Goal: Information Seeking & Learning: Learn about a topic

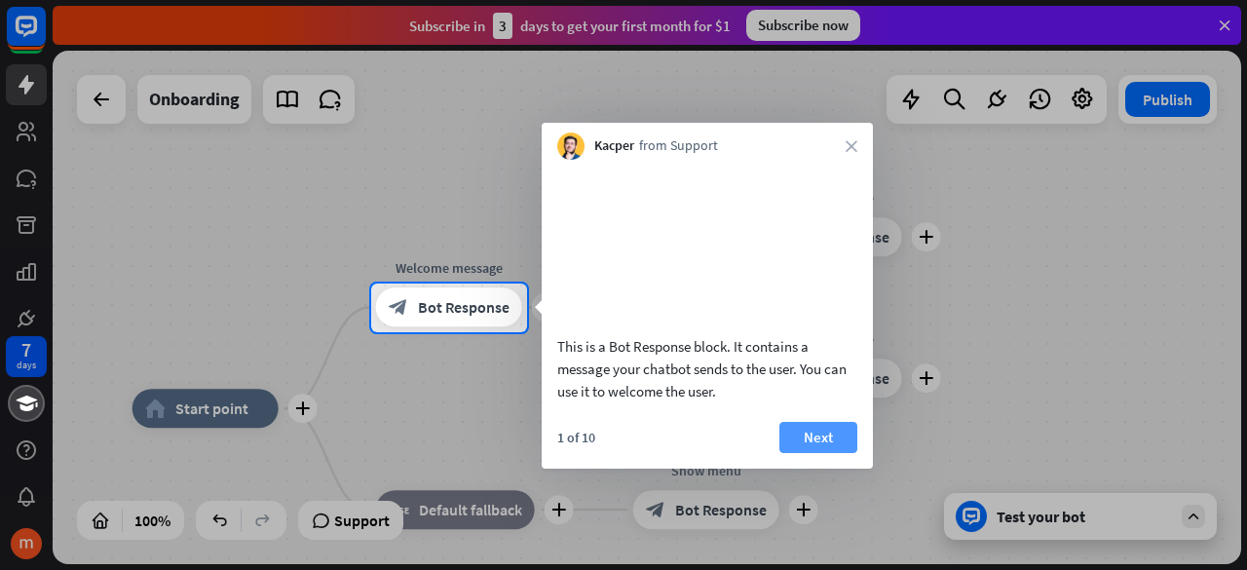
click at [818, 453] on button "Next" at bounding box center [818, 437] width 78 height 31
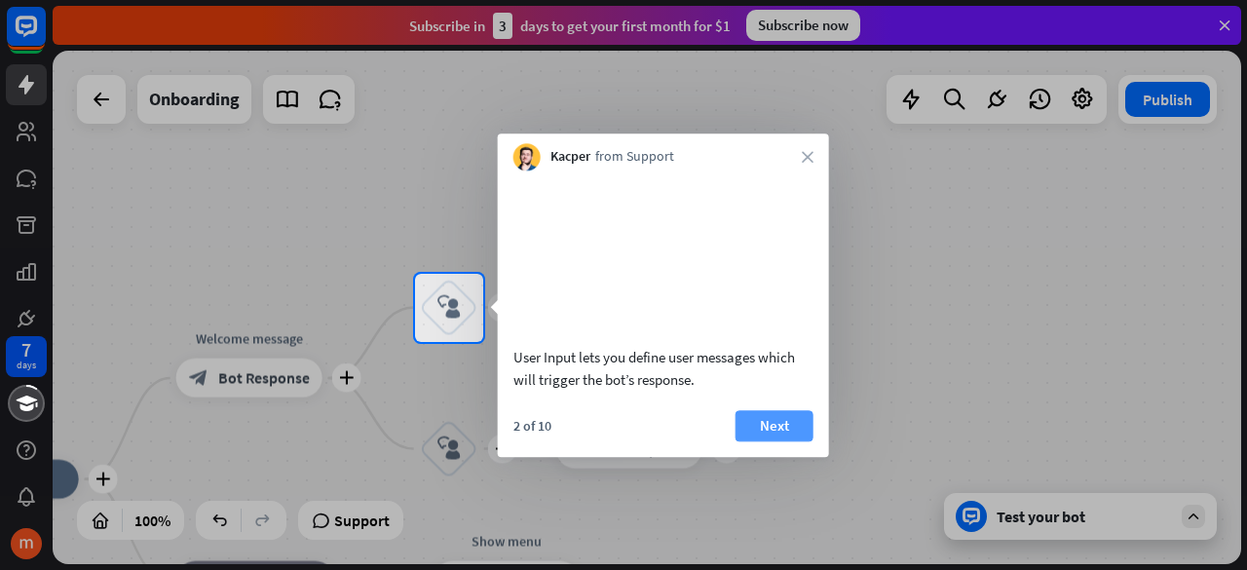
click at [777, 441] on button "Next" at bounding box center [774, 425] width 78 height 31
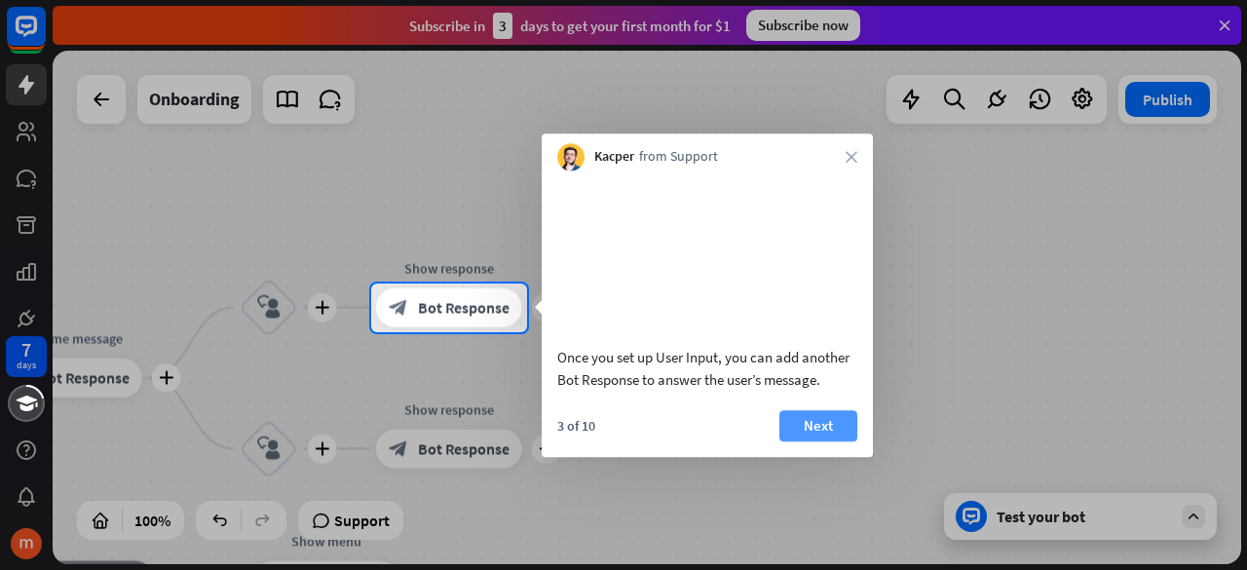
click at [809, 441] on button "Next" at bounding box center [818, 425] width 78 height 31
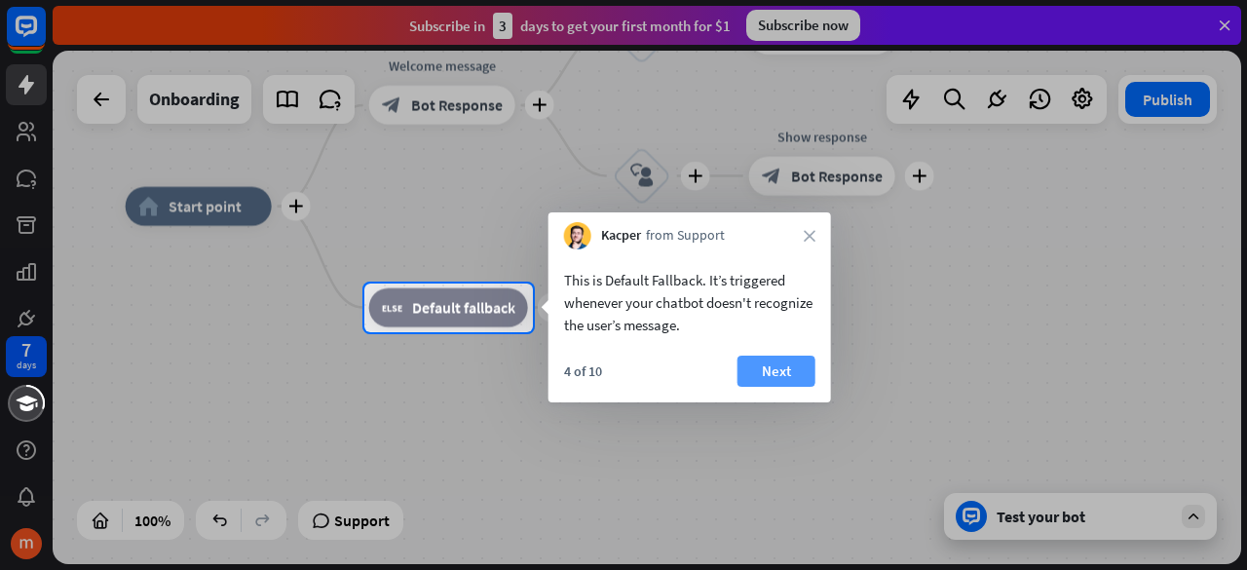
click at [776, 371] on button "Next" at bounding box center [776, 370] width 78 height 31
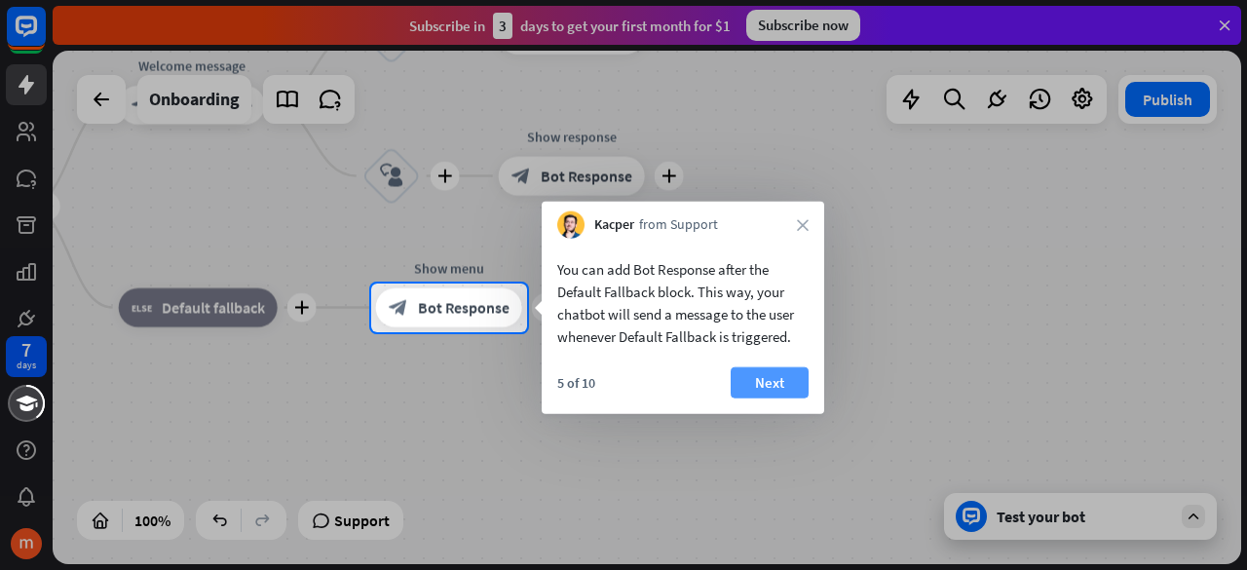
click at [773, 384] on button "Next" at bounding box center [769, 382] width 78 height 31
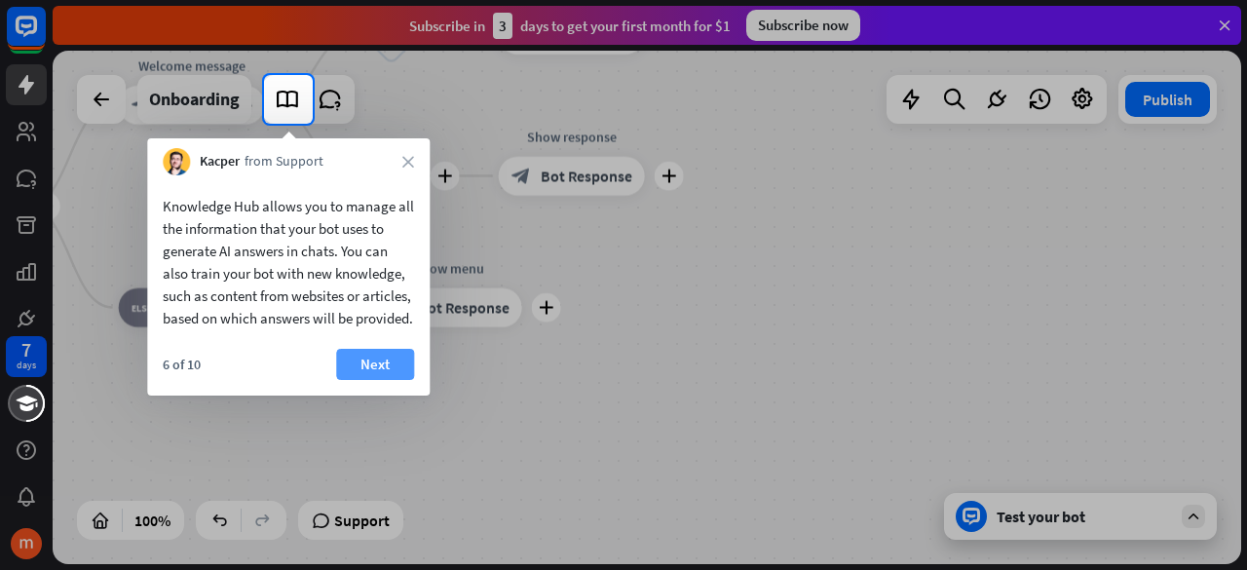
click at [366, 380] on button "Next" at bounding box center [375, 364] width 78 height 31
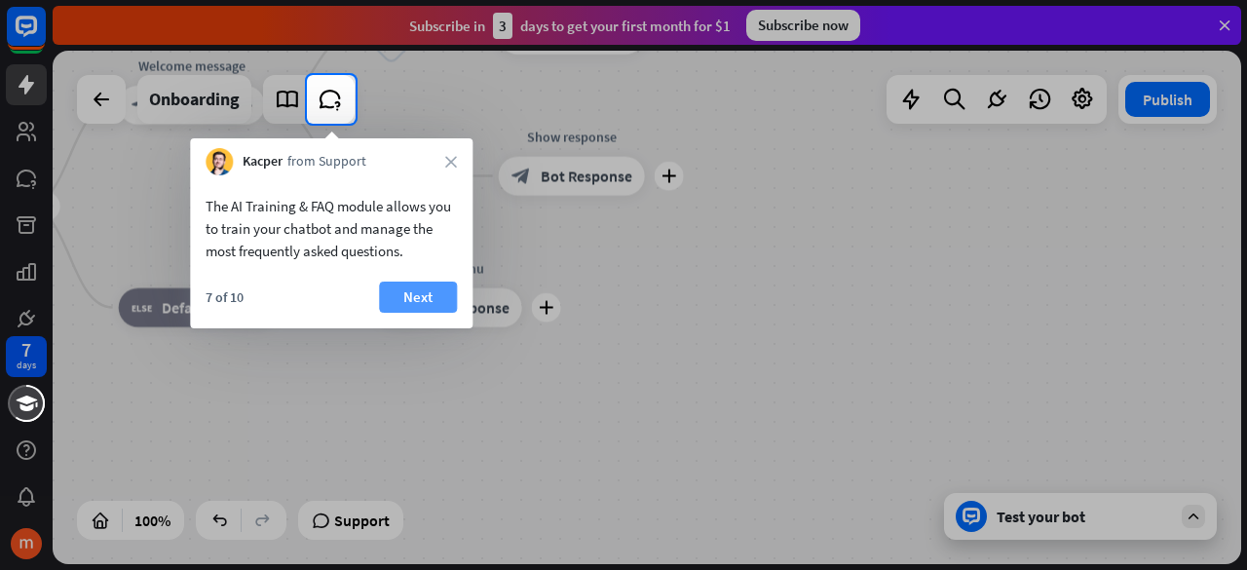
click at [423, 294] on button "Next" at bounding box center [418, 296] width 78 height 31
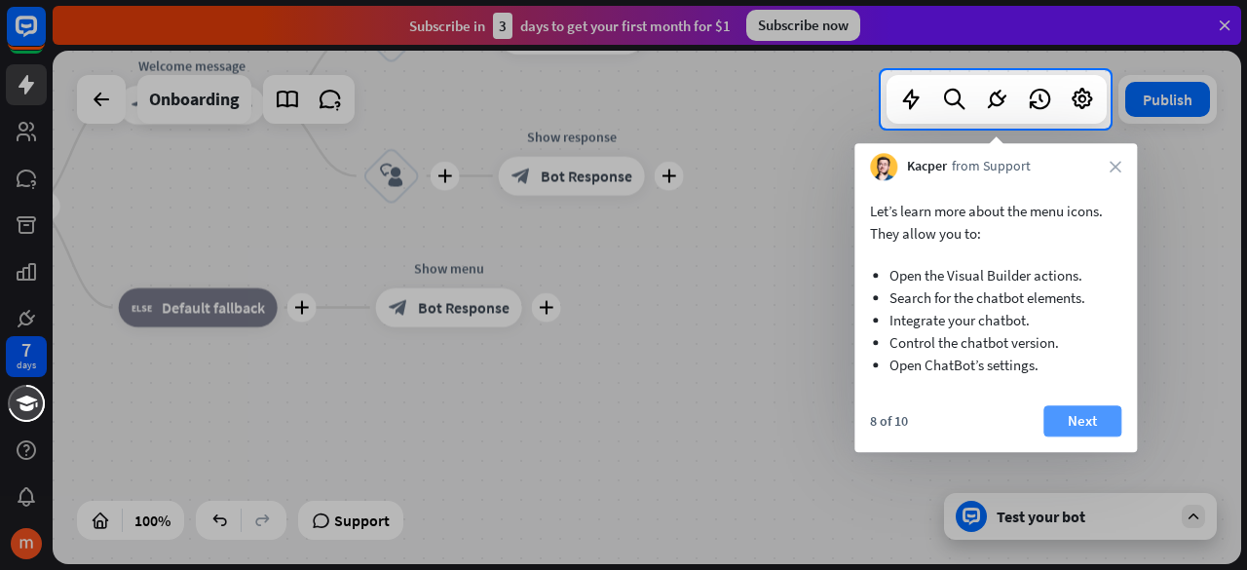
click at [1059, 420] on button "Next" at bounding box center [1082, 420] width 78 height 31
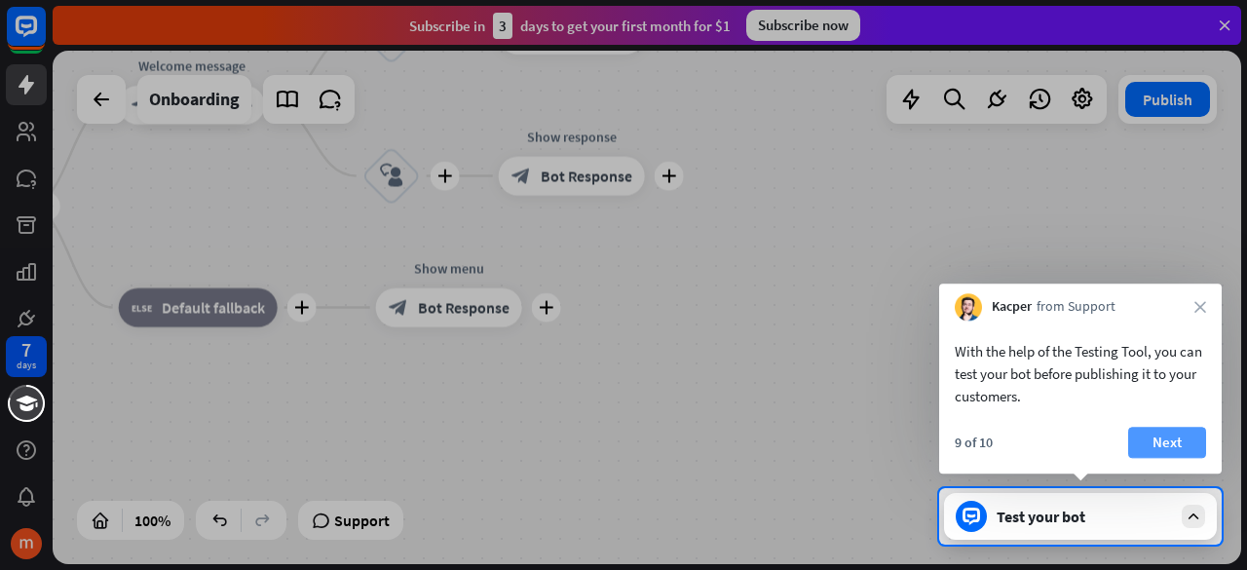
click at [1169, 447] on button "Next" at bounding box center [1167, 442] width 78 height 31
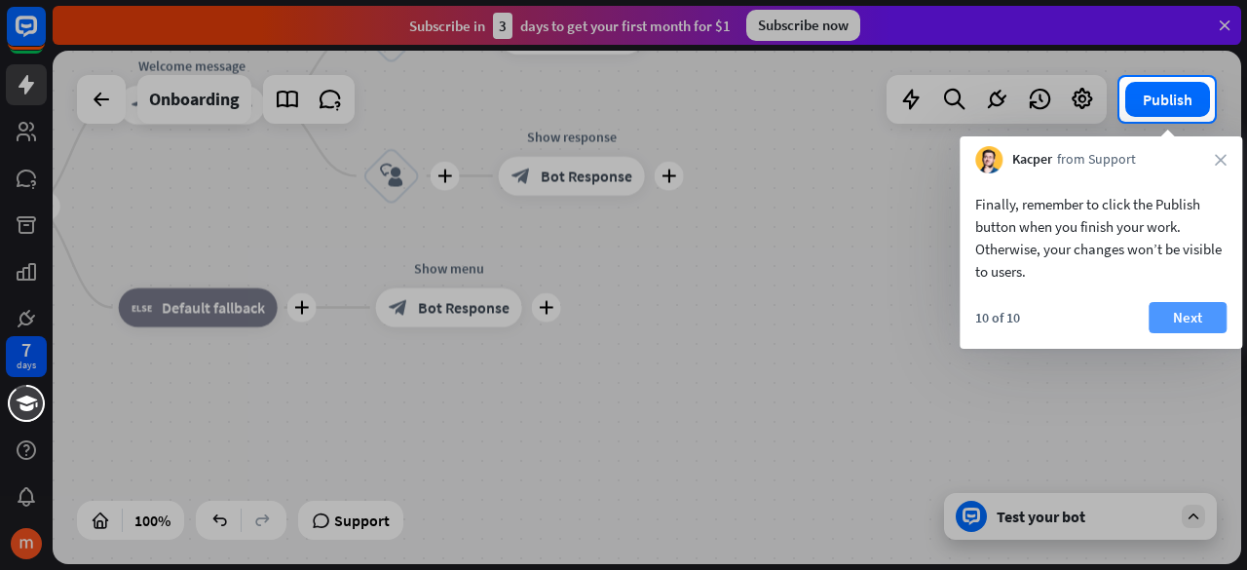
click at [1182, 313] on button "Next" at bounding box center [1187, 317] width 78 height 31
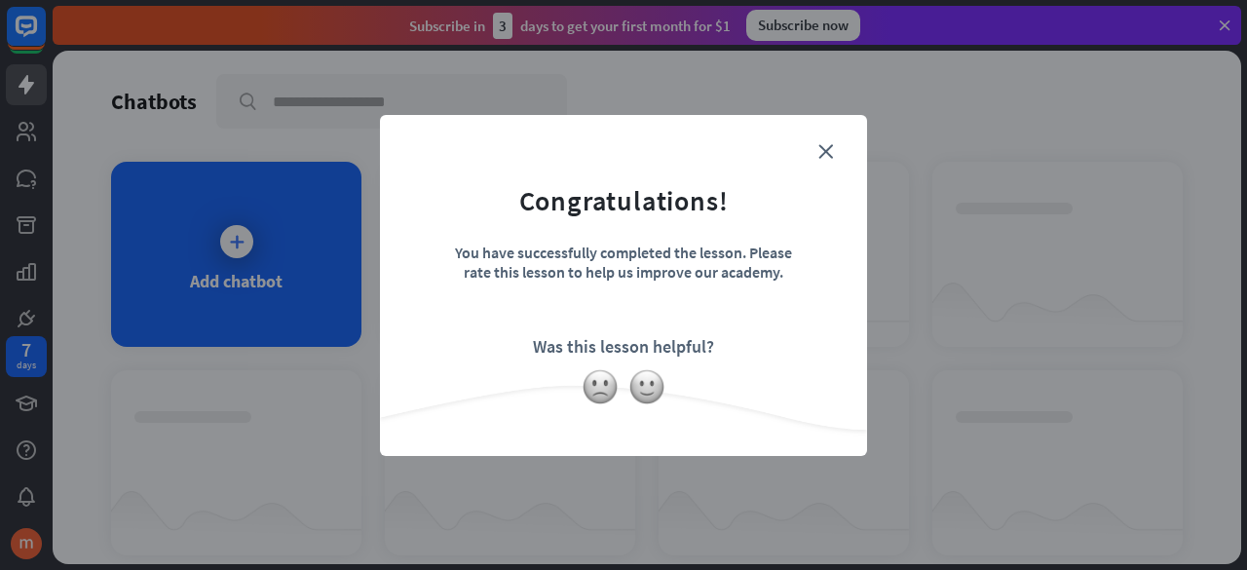
click at [845, 137] on div "close Congratulations! You have successfully completed the lesson. Please rate …" at bounding box center [623, 285] width 487 height 341
click at [823, 150] on icon "close" at bounding box center [825, 151] width 15 height 15
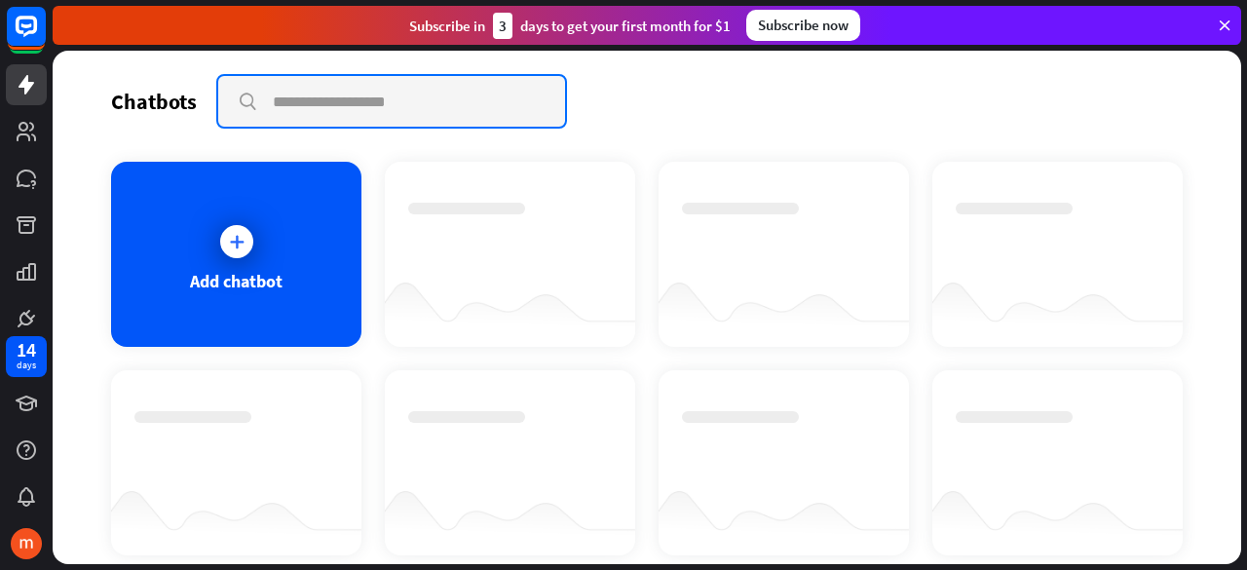
click at [325, 105] on input "text" at bounding box center [391, 101] width 347 height 51
type input "*"
type input "**********"
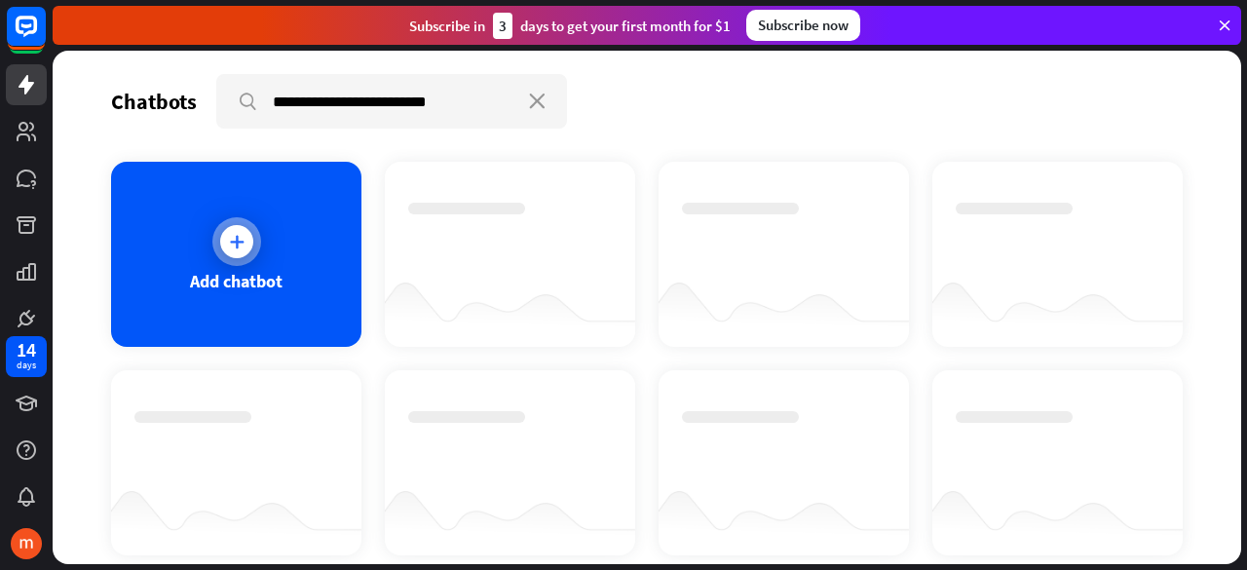
click at [238, 244] on icon at bounding box center [236, 241] width 19 height 19
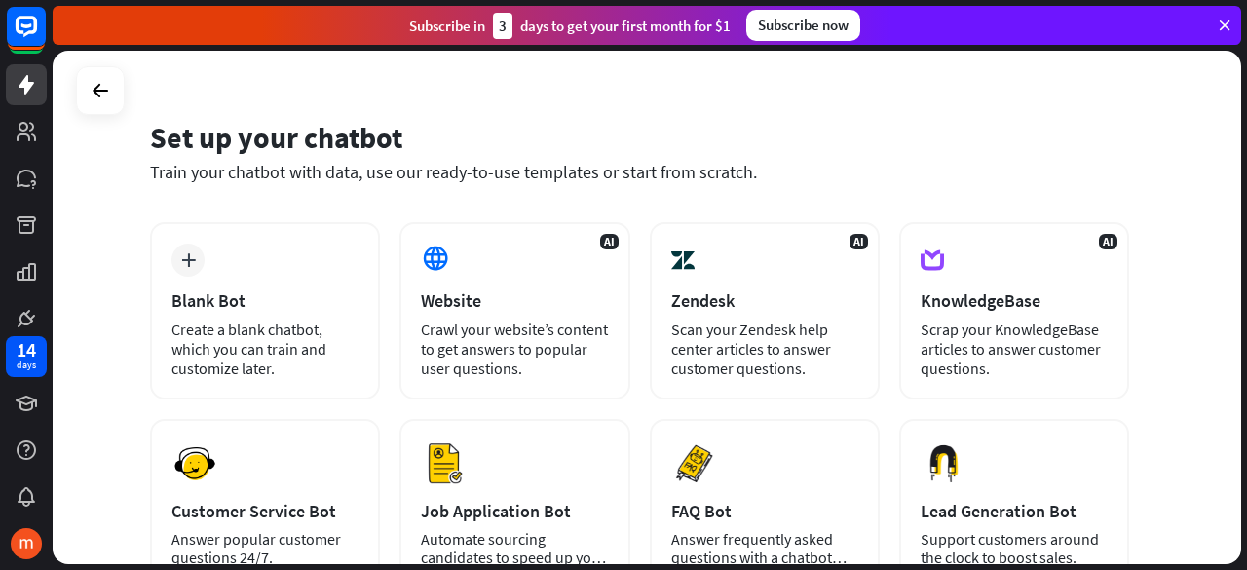
scroll to position [292, 0]
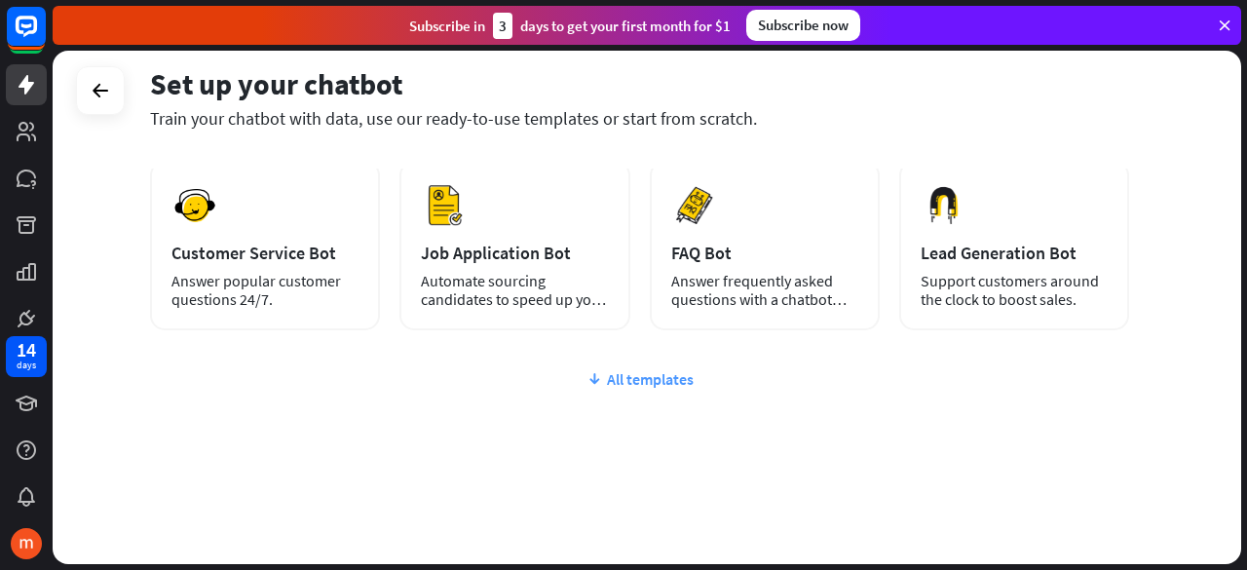
click at [644, 377] on div "All templates" at bounding box center [639, 378] width 979 height 19
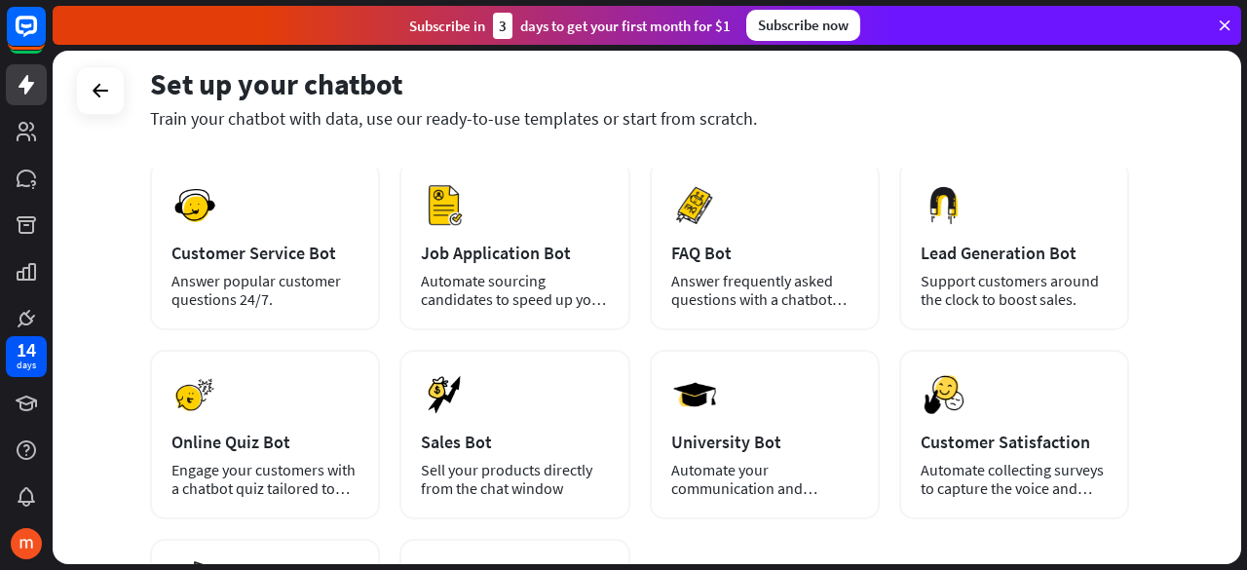
scroll to position [573, 0]
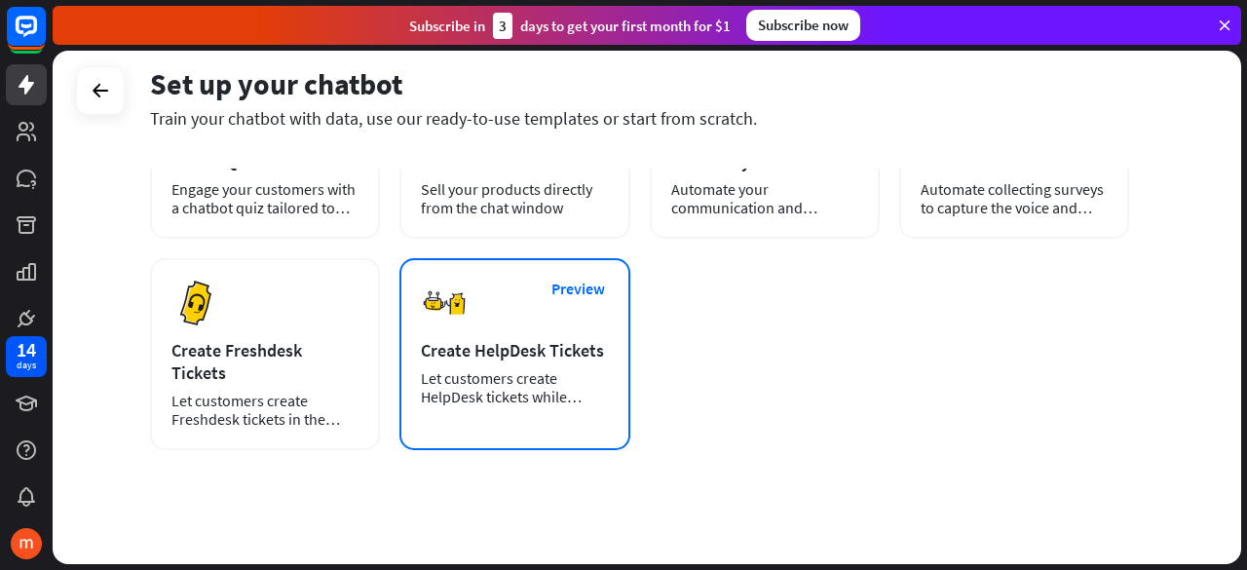
click at [516, 305] on div "Preview Create HelpDesk Tickets Let customers create HelpDesk tickets while cha…" at bounding box center [514, 354] width 230 height 192
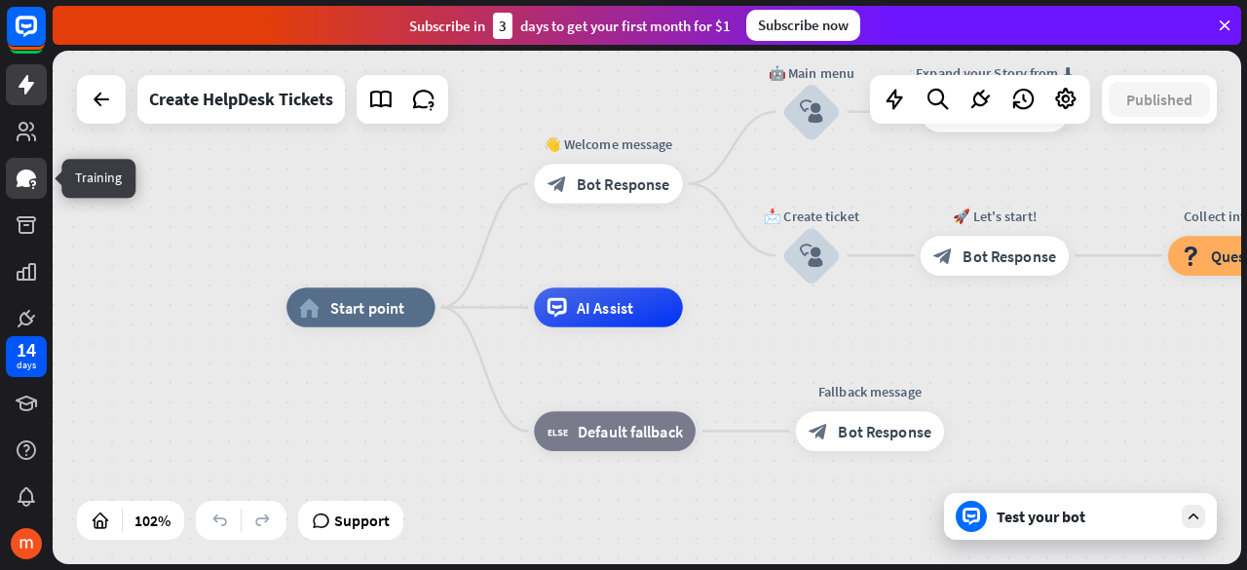
click at [29, 168] on icon at bounding box center [26, 178] width 23 height 23
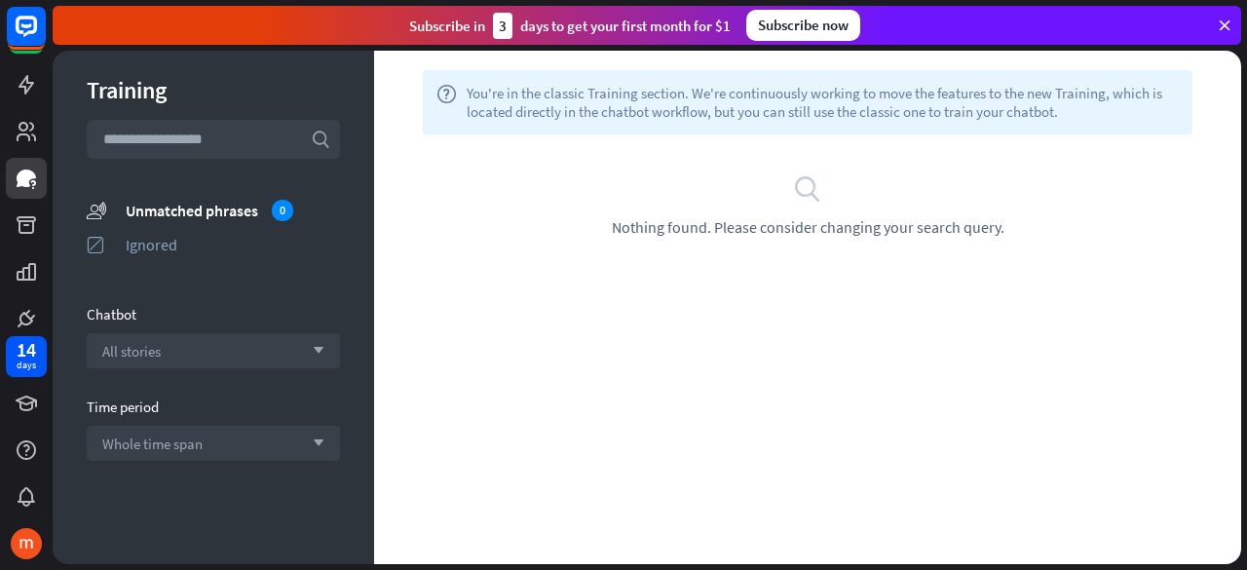
click at [232, 139] on input "text" at bounding box center [213, 139] width 253 height 39
click at [29, 384] on link at bounding box center [26, 403] width 41 height 41
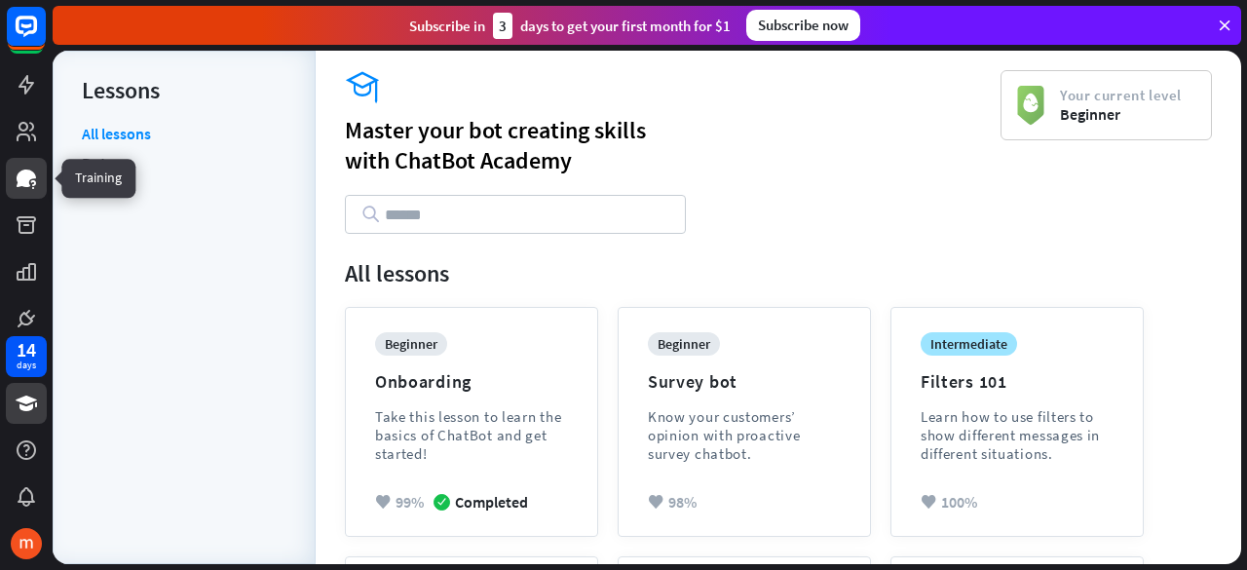
click at [20, 169] on icon at bounding box center [26, 178] width 23 height 23
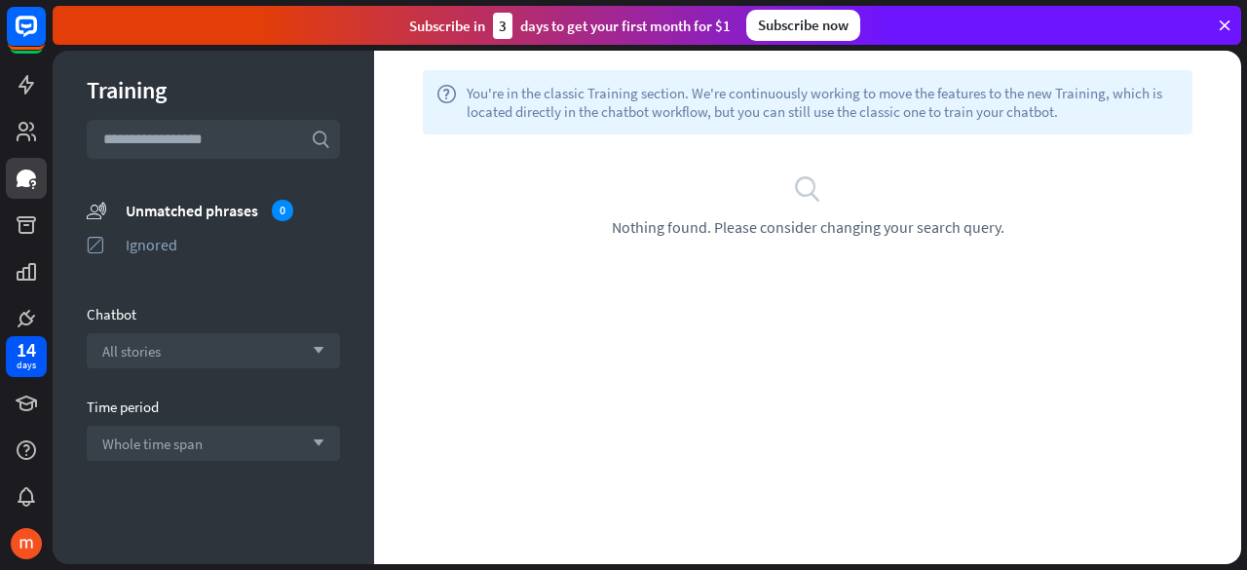
click at [798, 188] on icon "search" at bounding box center [807, 187] width 29 height 29
click at [7, 125] on link at bounding box center [26, 131] width 41 height 41
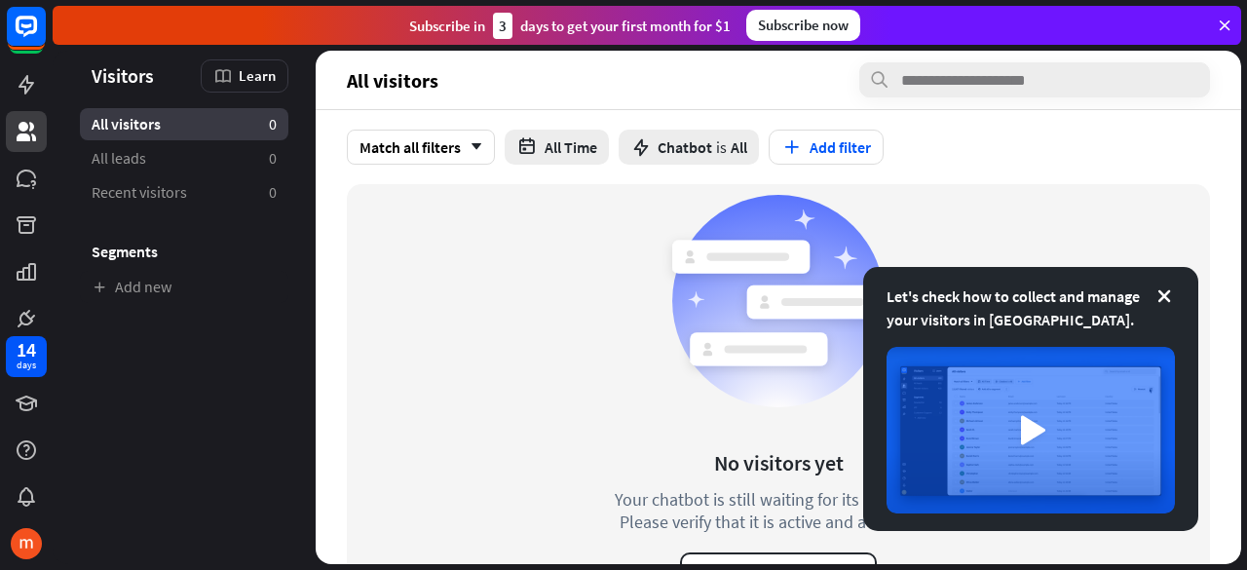
click at [1153, 305] on div "Let's check how to collect and manage your visitors in [GEOGRAPHIC_DATA]." at bounding box center [1030, 307] width 288 height 47
click at [1167, 298] on icon at bounding box center [1163, 295] width 19 height 19
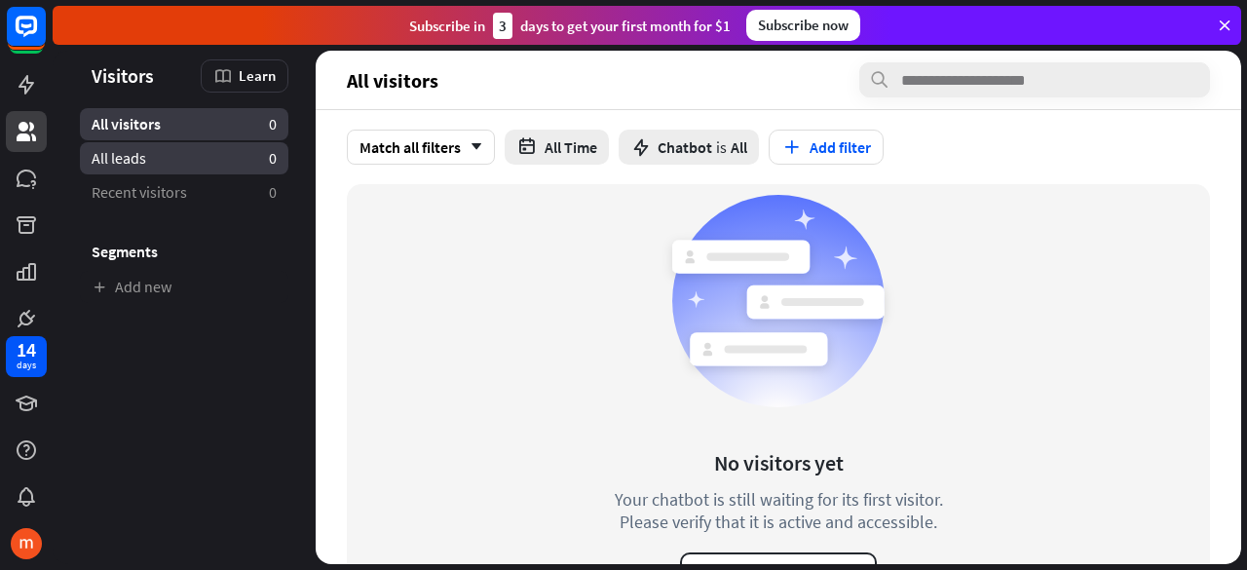
click at [179, 155] on link "All leads 0" at bounding box center [184, 158] width 208 height 32
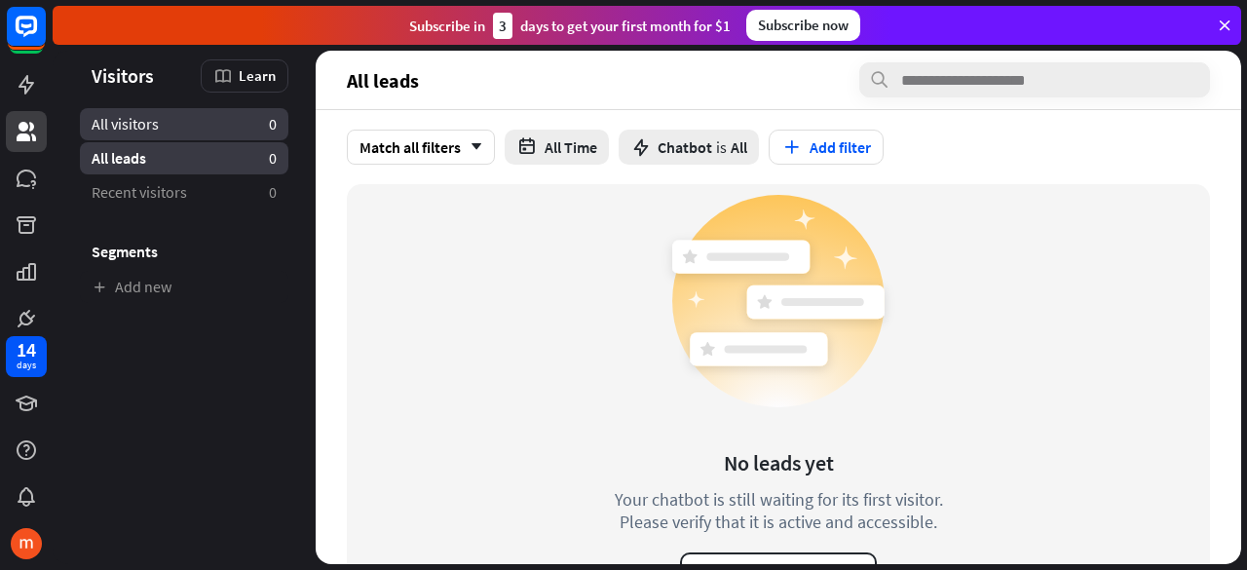
click at [202, 118] on link "All visitors 0" at bounding box center [184, 124] width 208 height 32
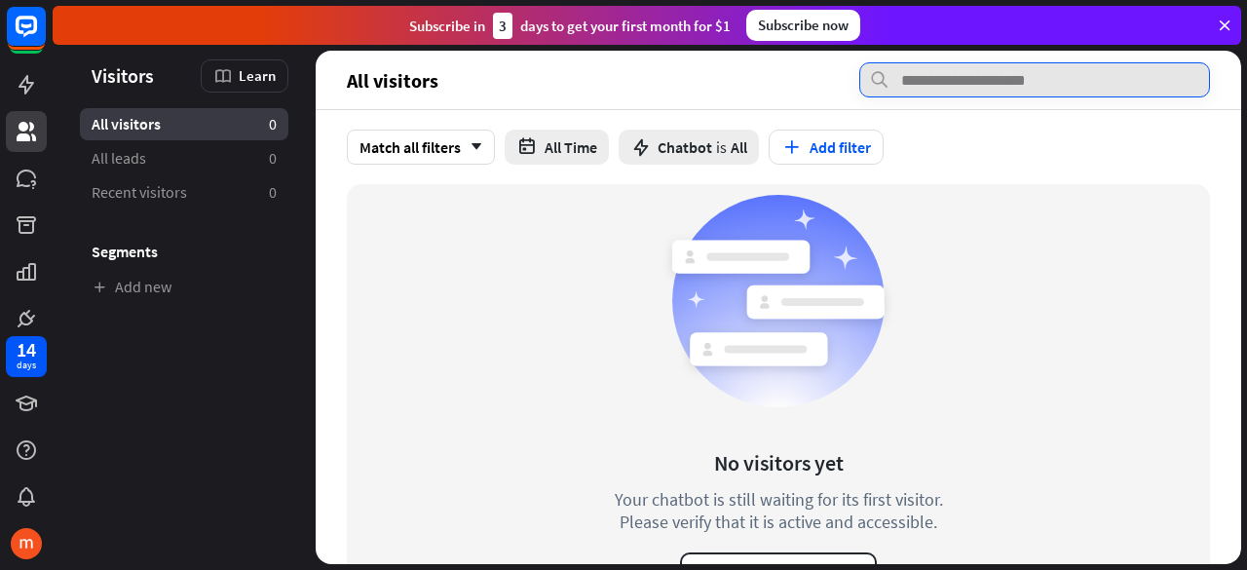
click at [1009, 78] on input "text" at bounding box center [1034, 79] width 351 height 35
type input "*"
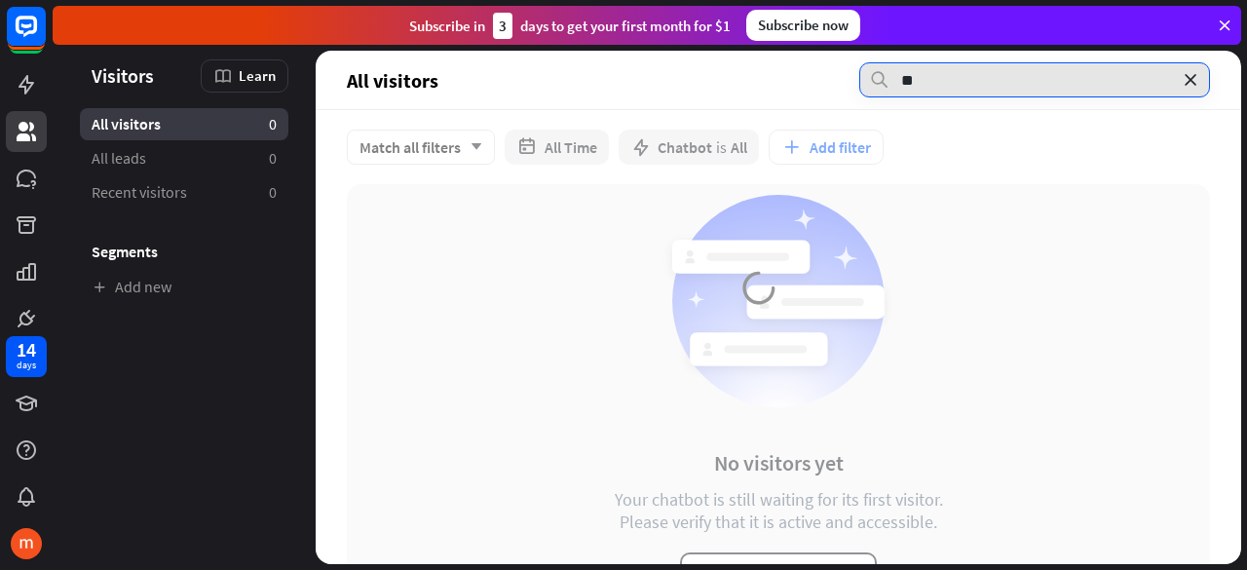
type input "*"
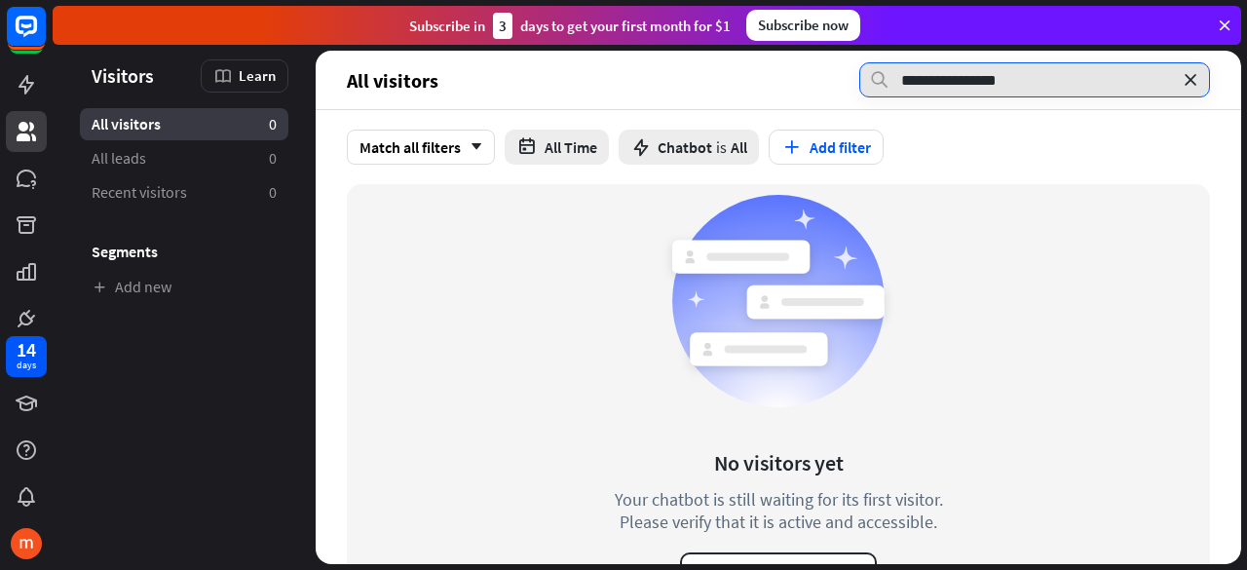
type input "**********"
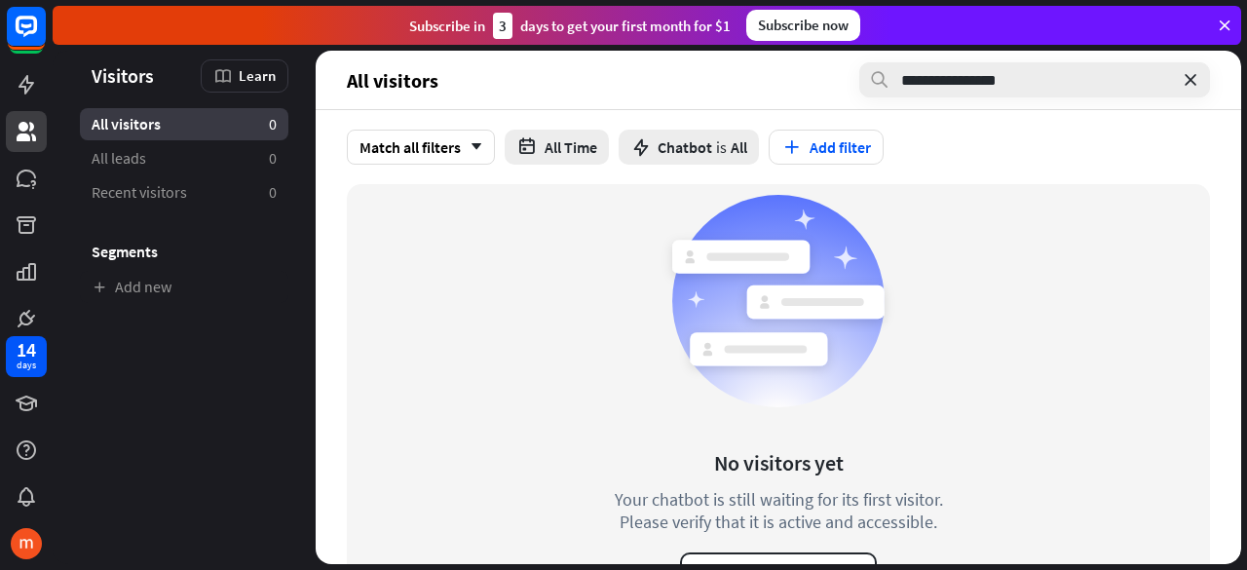
click at [878, 77] on icon at bounding box center [879, 79] width 20 height 19
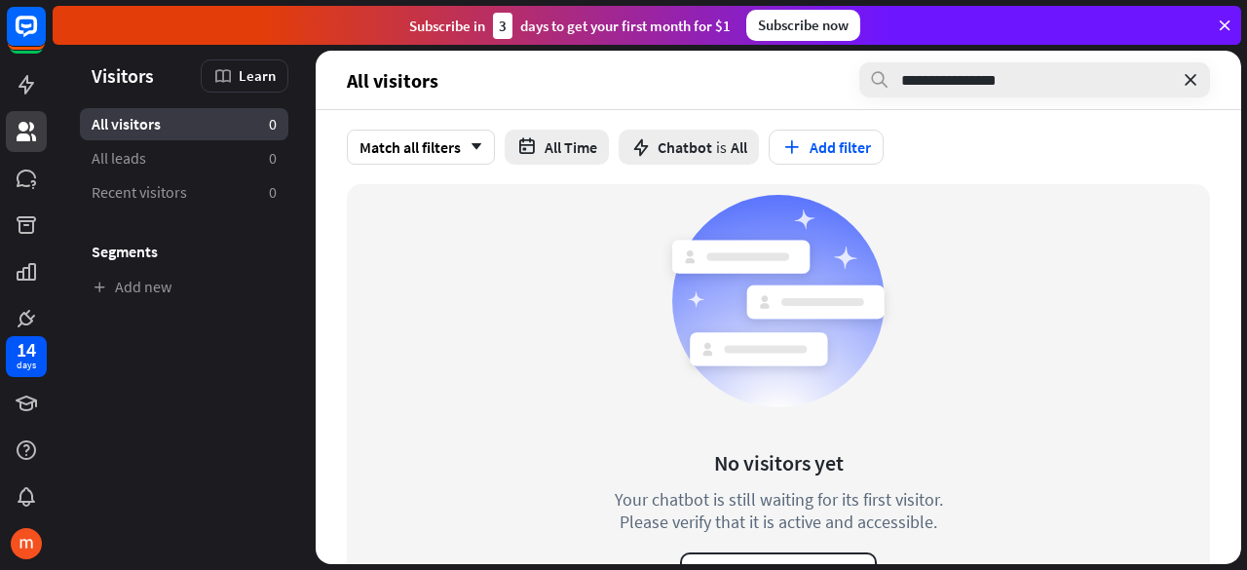
click at [878, 77] on icon at bounding box center [879, 79] width 20 height 19
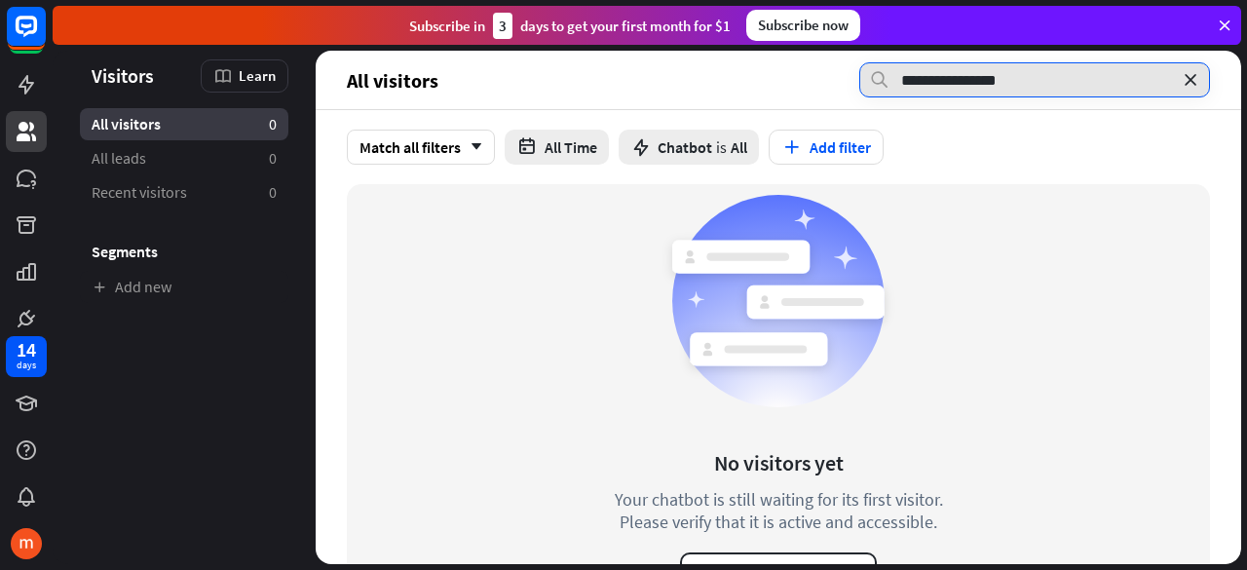
click at [1028, 86] on input "**********" at bounding box center [1034, 79] width 351 height 35
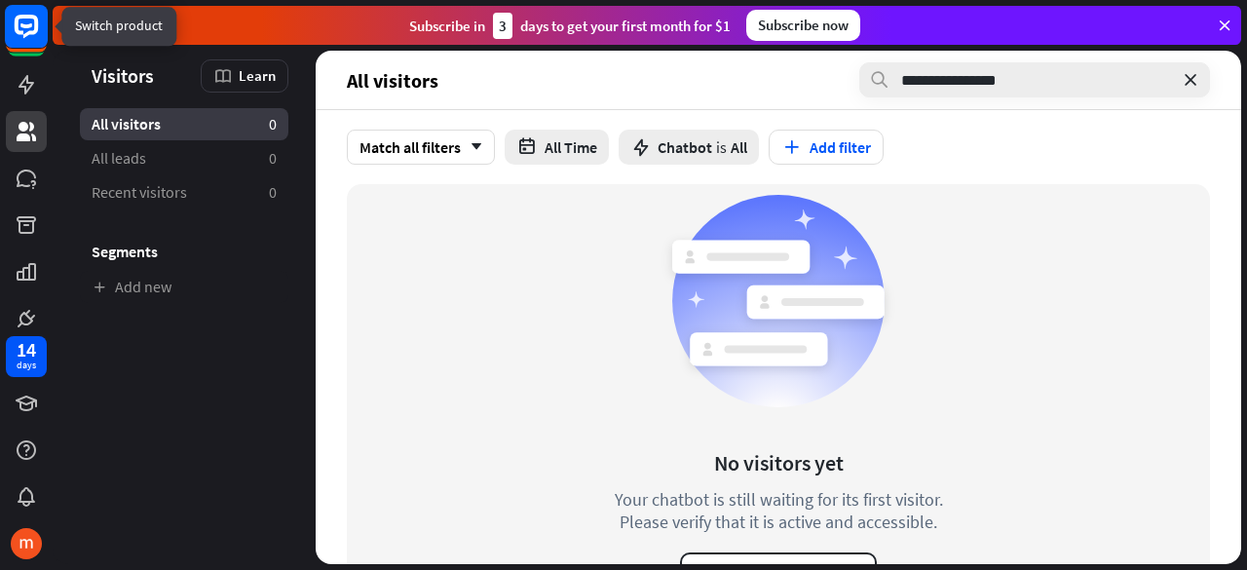
click at [19, 30] on rect at bounding box center [26, 26] width 43 height 43
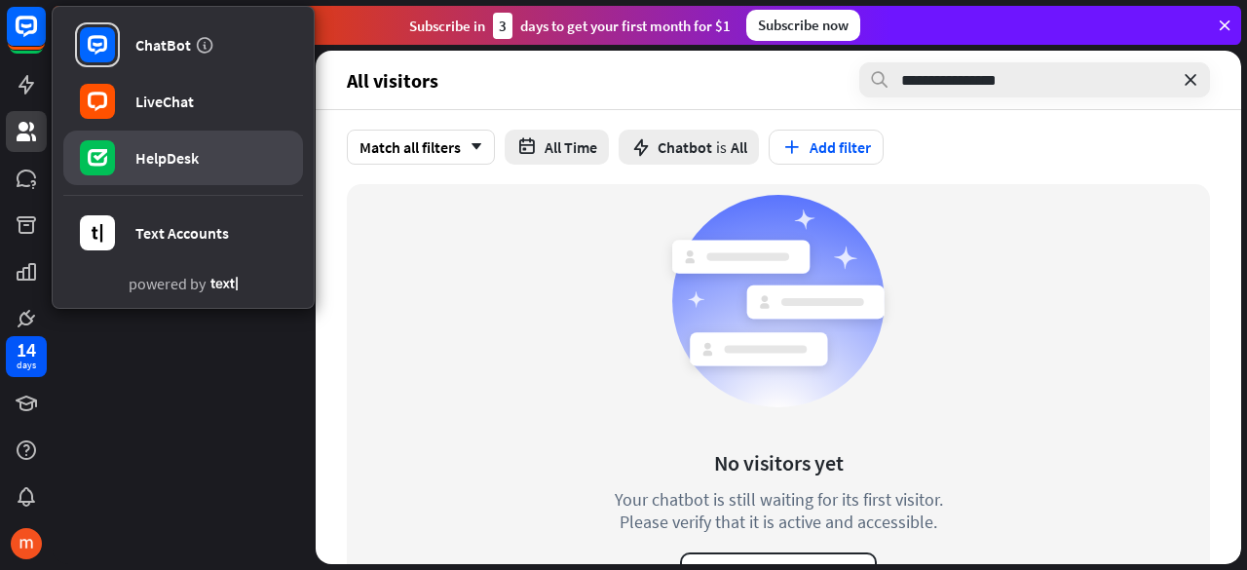
click at [173, 151] on div "HelpDesk" at bounding box center [166, 157] width 63 height 19
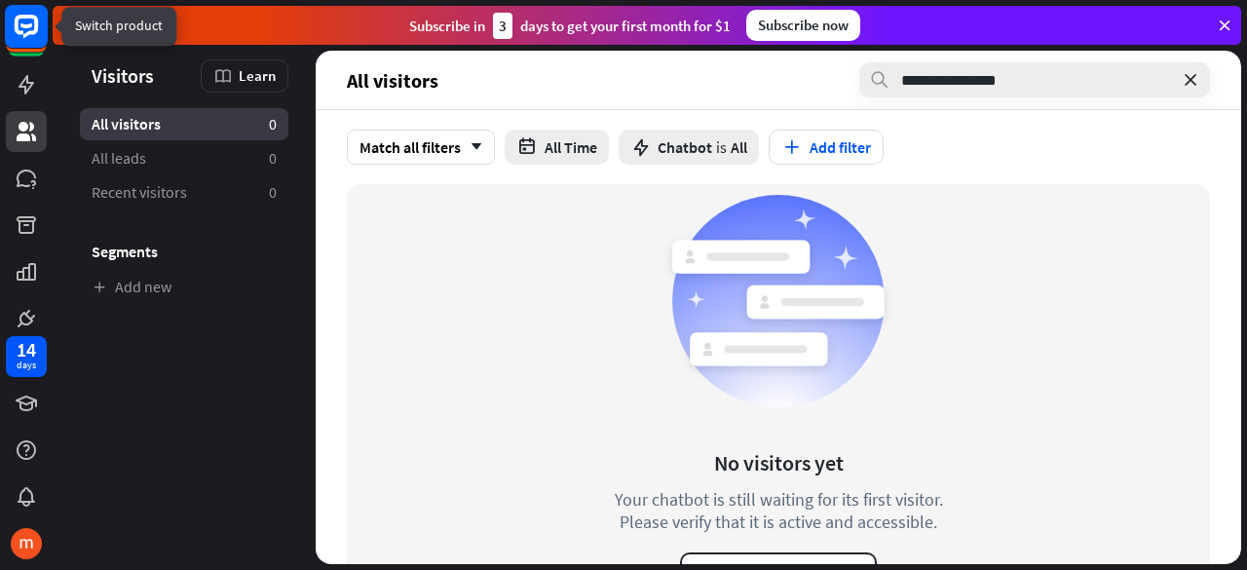
click at [22, 40] on rect at bounding box center [26, 26] width 43 height 43
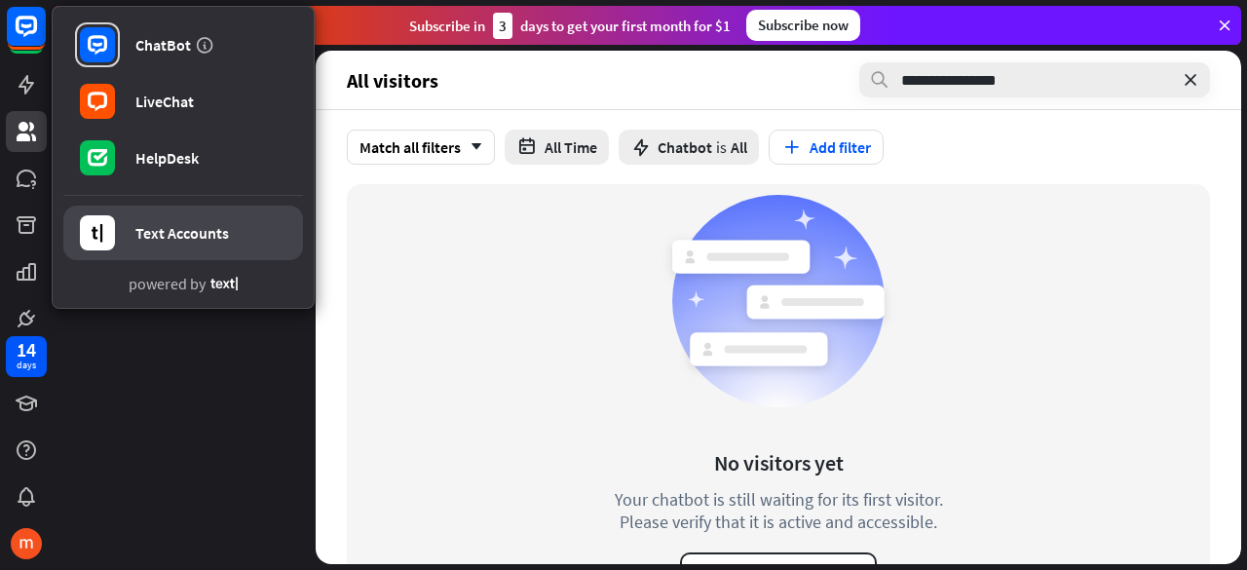
click at [124, 227] on link "Text Accounts" at bounding box center [183, 232] width 240 height 55
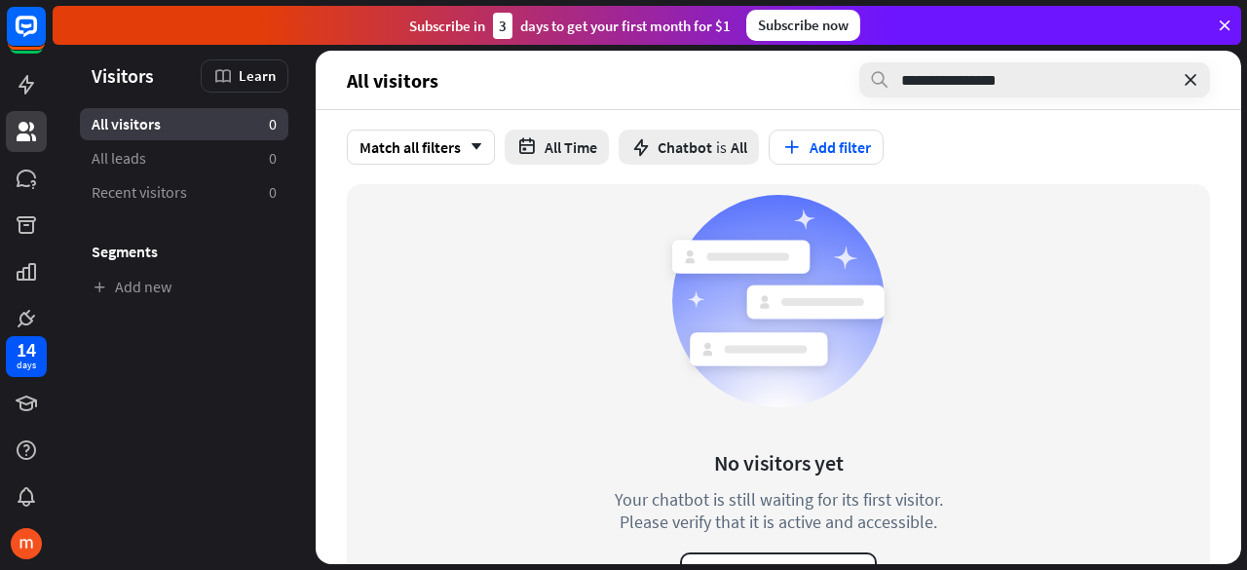
drag, startPoint x: 134, startPoint y: 242, endPoint x: 132, endPoint y: 254, distance: 11.8
click at [132, 254] on h3 "Segments" at bounding box center [184, 251] width 208 height 19
click at [29, 217] on icon at bounding box center [26, 225] width 19 height 18
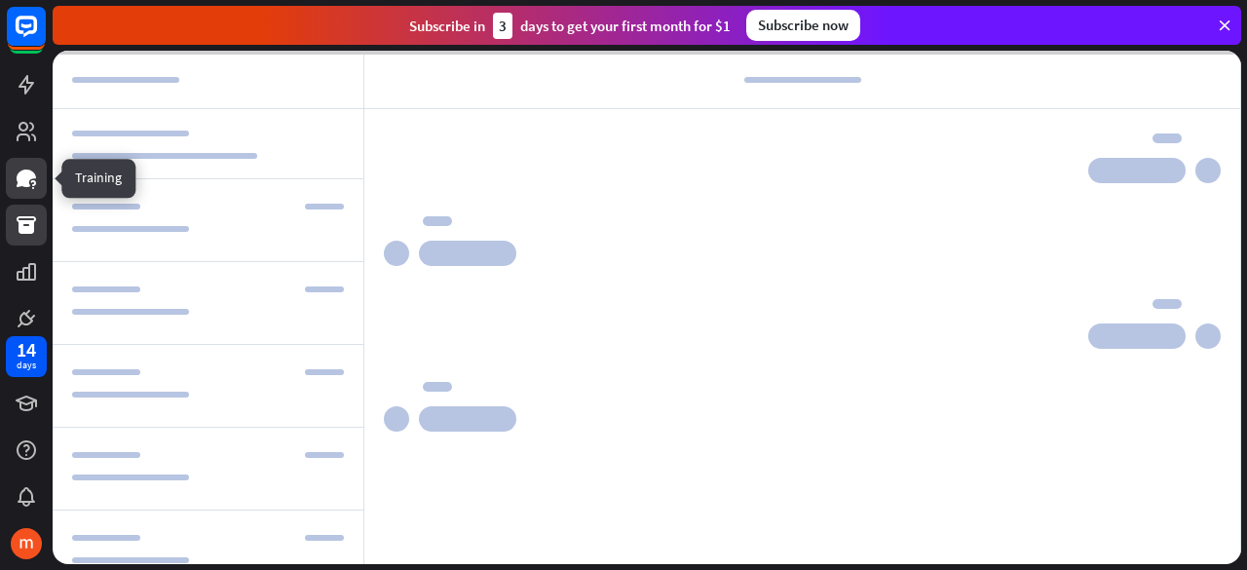
click at [43, 170] on link at bounding box center [26, 178] width 41 height 41
